Goal: Information Seeking & Learning: Check status

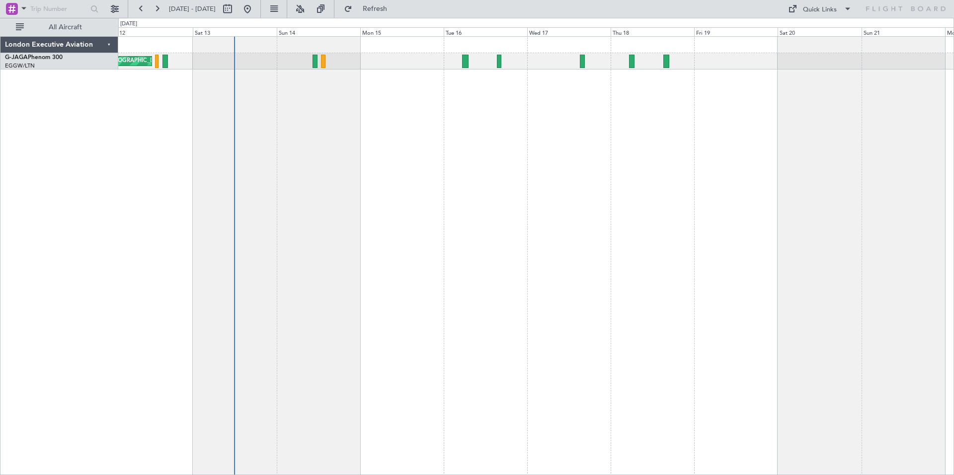
click at [442, 167] on div "Planned Maint [GEOGRAPHIC_DATA] ([GEOGRAPHIC_DATA])" at bounding box center [535, 255] width 835 height 439
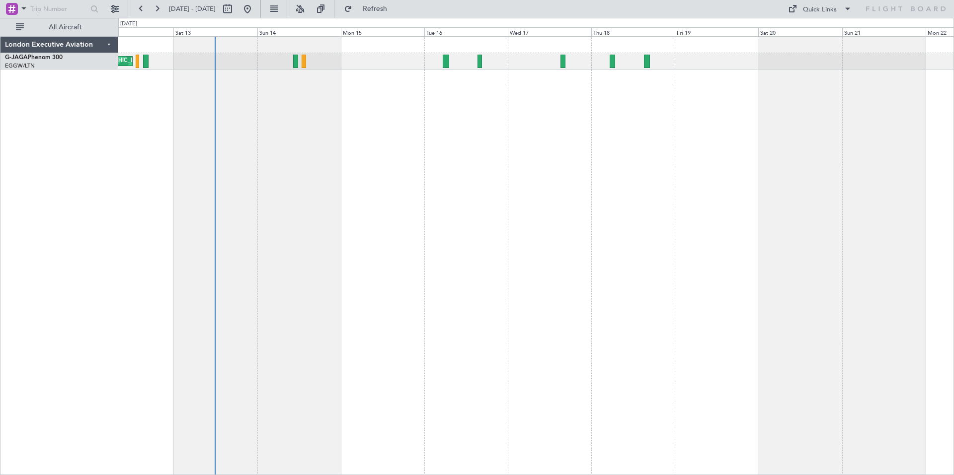
click at [533, 109] on div "Planned Maint [GEOGRAPHIC_DATA] ([GEOGRAPHIC_DATA])" at bounding box center [535, 255] width 835 height 439
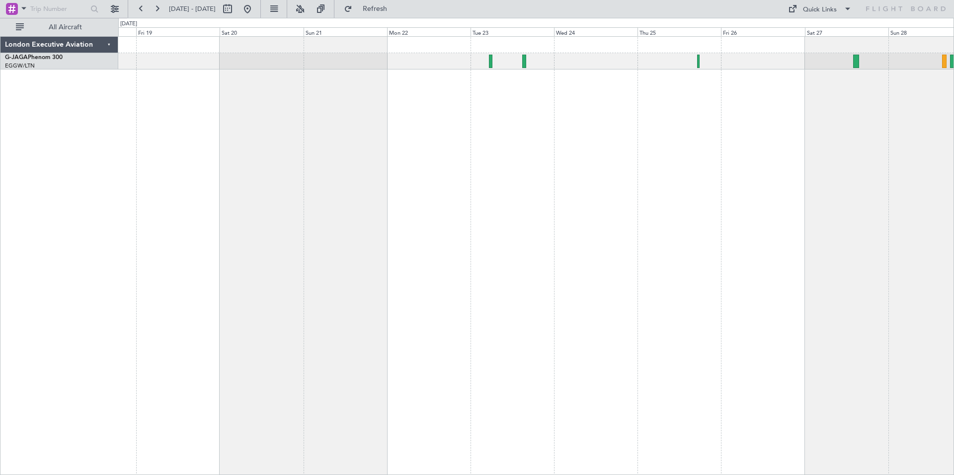
click at [328, 116] on div at bounding box center [535, 255] width 835 height 439
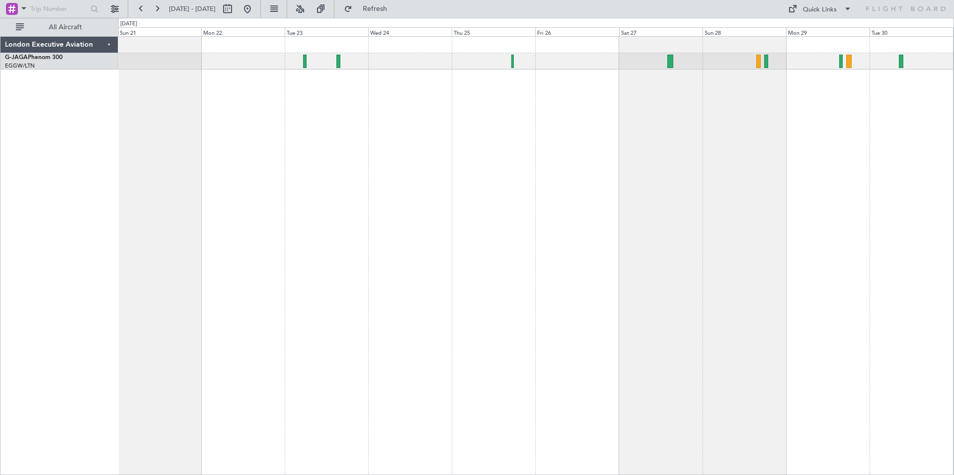
click at [490, 143] on div at bounding box center [535, 255] width 835 height 439
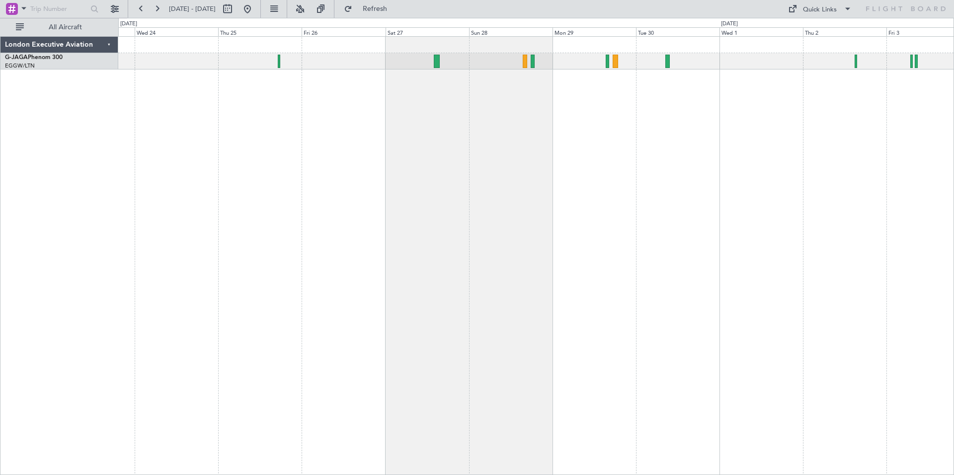
click at [661, 101] on div at bounding box center [535, 255] width 835 height 439
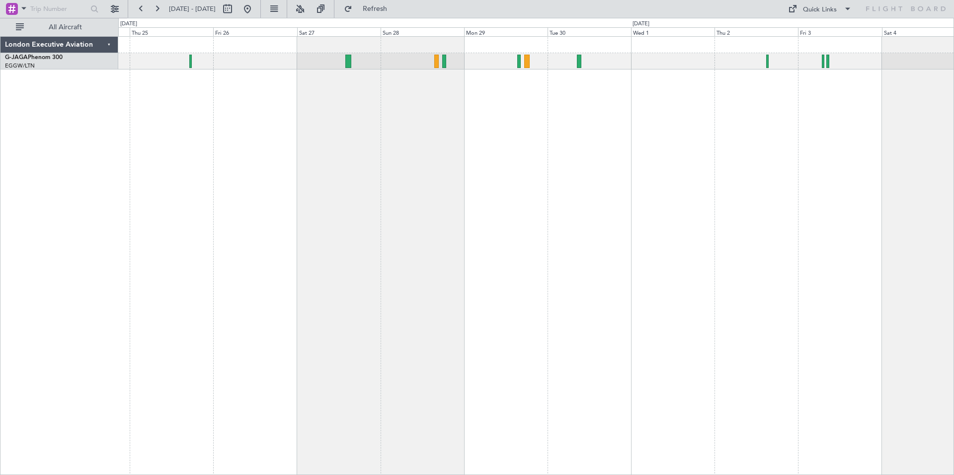
click at [686, 127] on div at bounding box center [535, 255] width 835 height 439
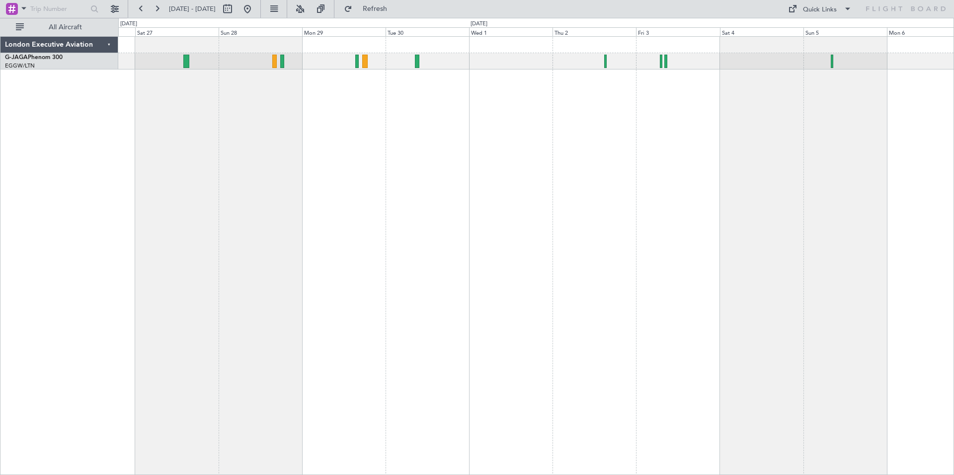
click at [620, 96] on div at bounding box center [535, 255] width 835 height 439
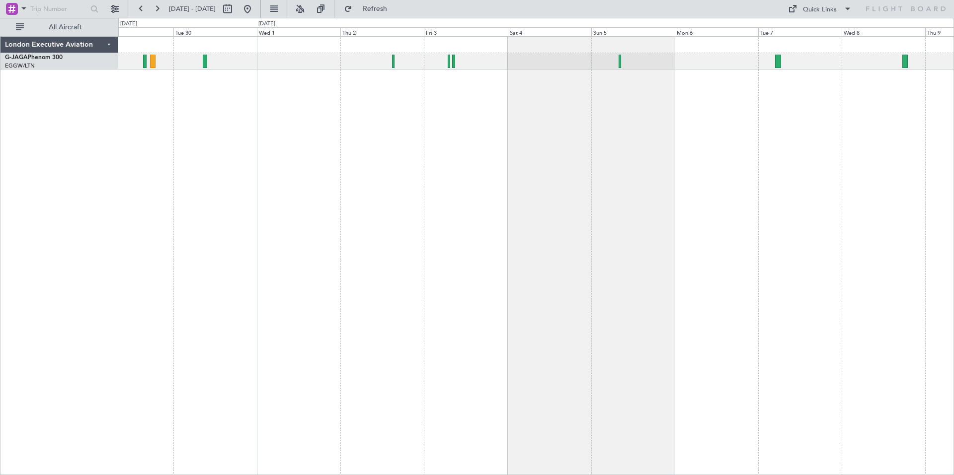
click at [515, 135] on div at bounding box center [535, 255] width 835 height 439
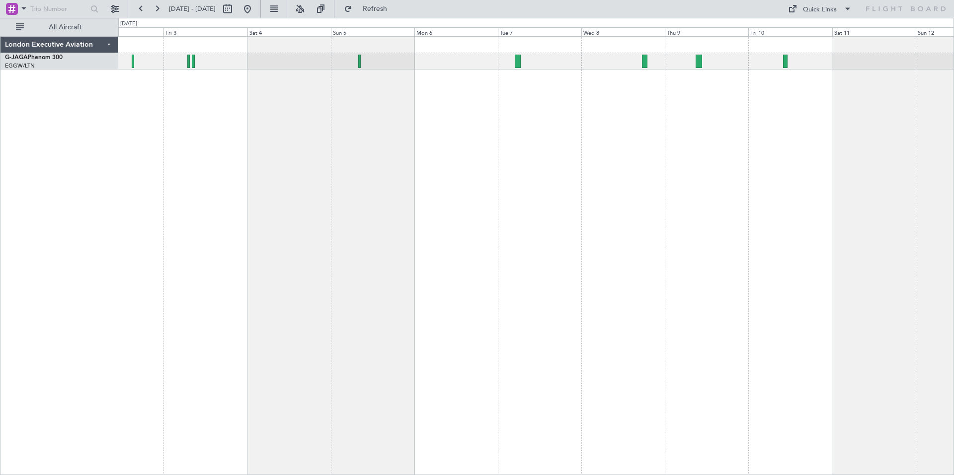
click at [481, 162] on div at bounding box center [535, 255] width 835 height 439
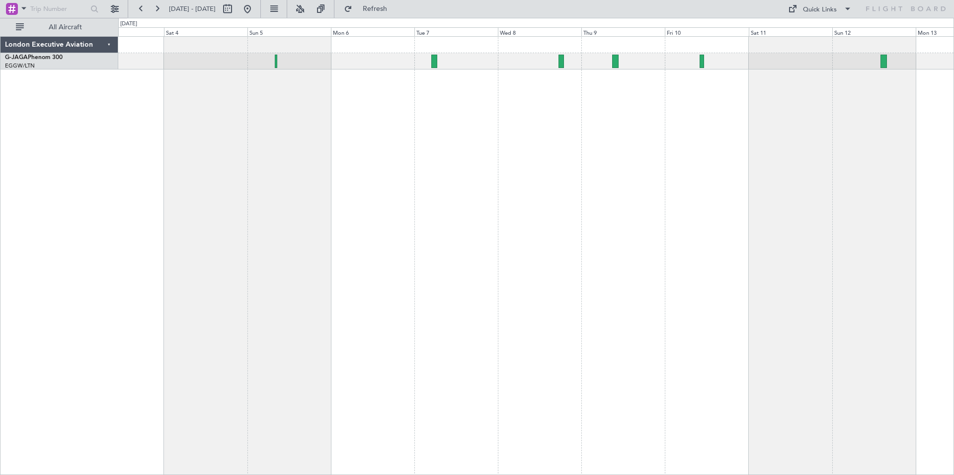
click at [470, 135] on div at bounding box center [535, 255] width 835 height 439
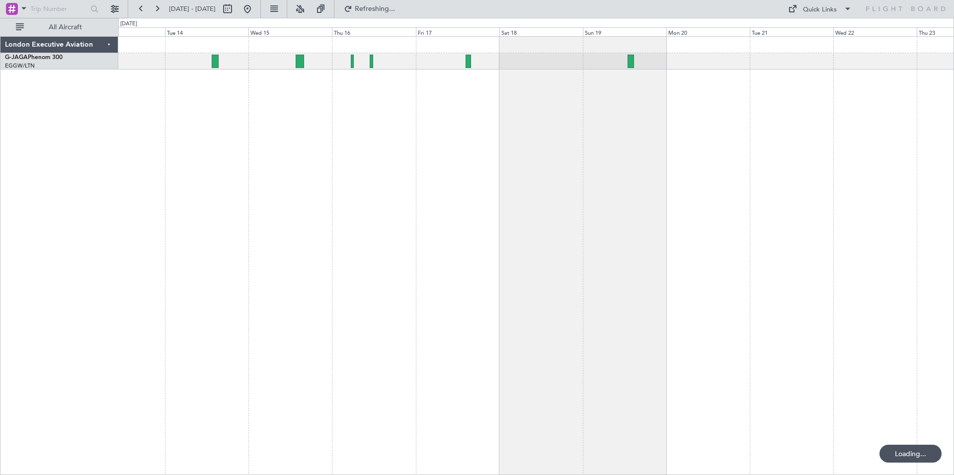
click at [317, 256] on div at bounding box center [535, 255] width 835 height 439
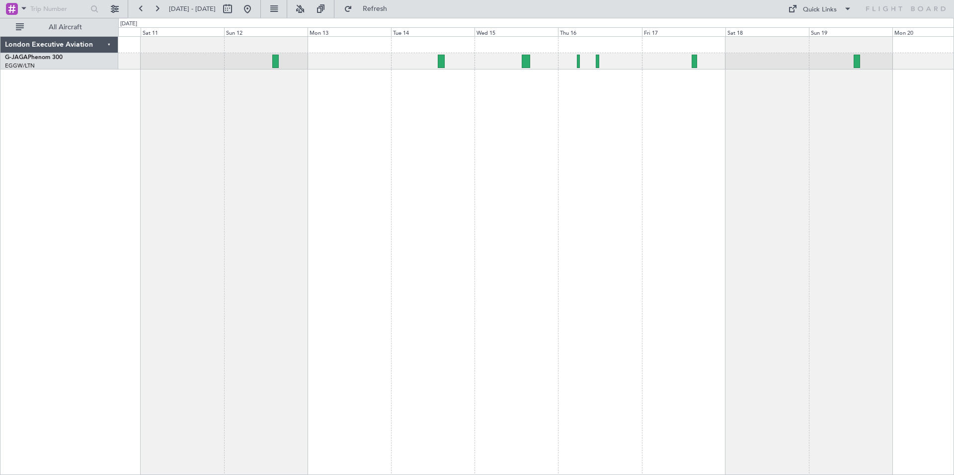
click at [572, 131] on div at bounding box center [535, 255] width 835 height 439
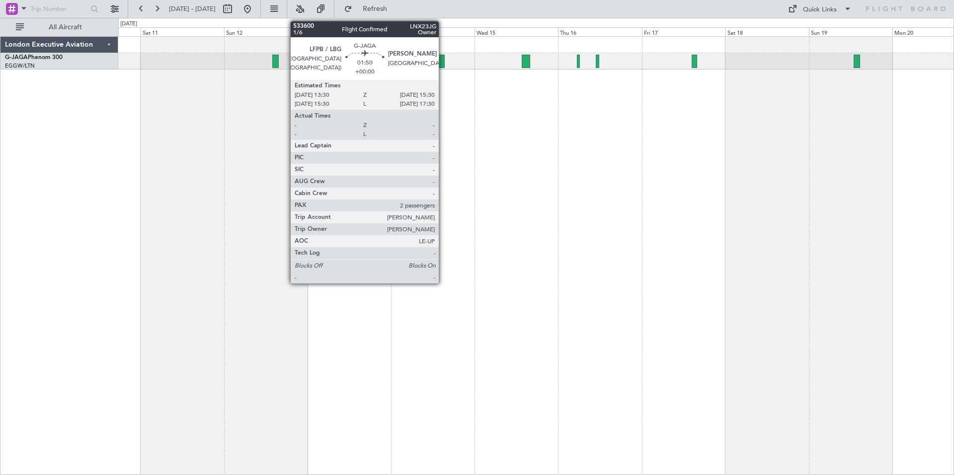
click at [443, 63] on div at bounding box center [441, 61] width 7 height 13
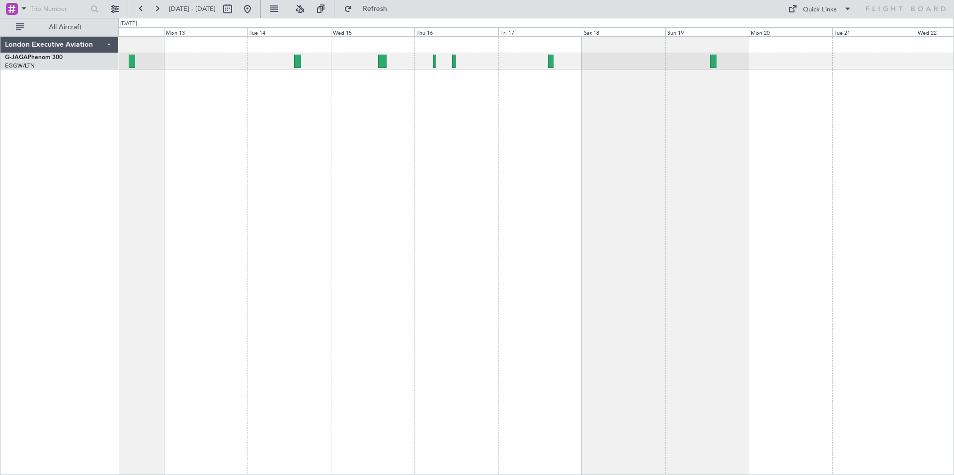
click at [183, 81] on div at bounding box center [535, 255] width 835 height 439
